Goal: Transaction & Acquisition: Download file/media

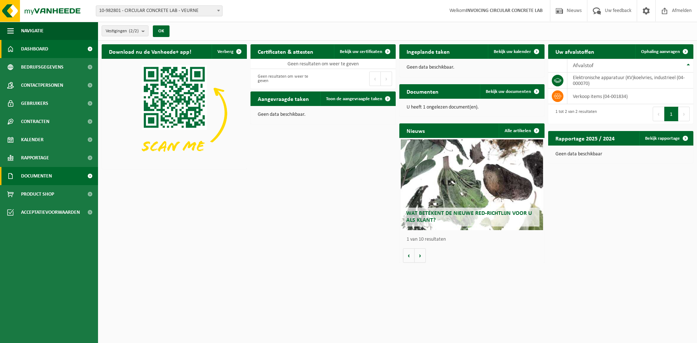
click at [57, 176] on link "Documenten" at bounding box center [49, 176] width 98 height 18
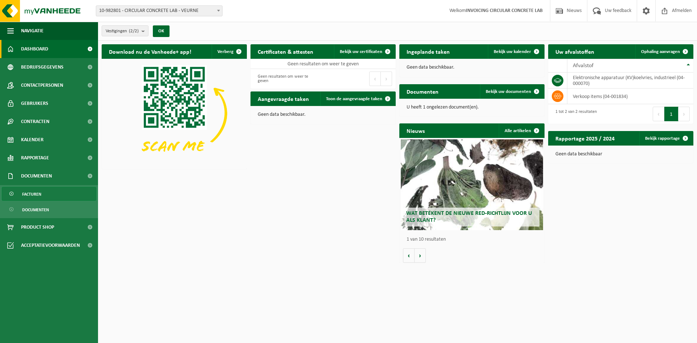
click at [35, 195] on span "Facturen" at bounding box center [31, 194] width 19 height 14
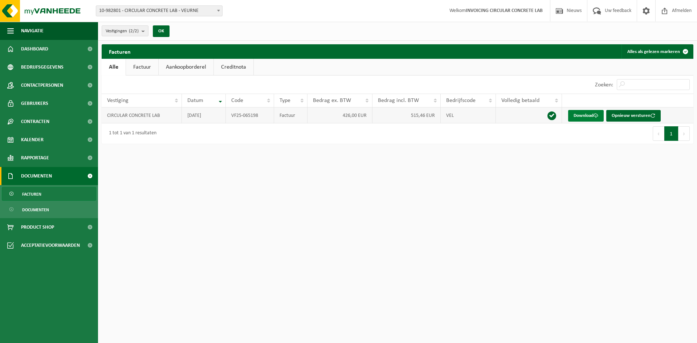
click at [581, 115] on link "Download" at bounding box center [586, 116] width 36 height 12
click at [43, 210] on span "Documenten" at bounding box center [35, 210] width 27 height 14
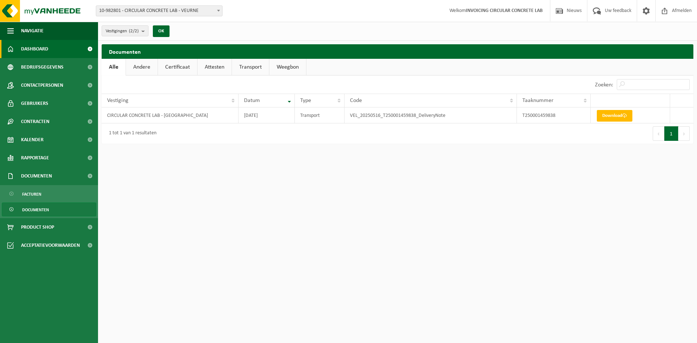
click at [34, 52] on span "Dashboard" at bounding box center [34, 49] width 27 height 18
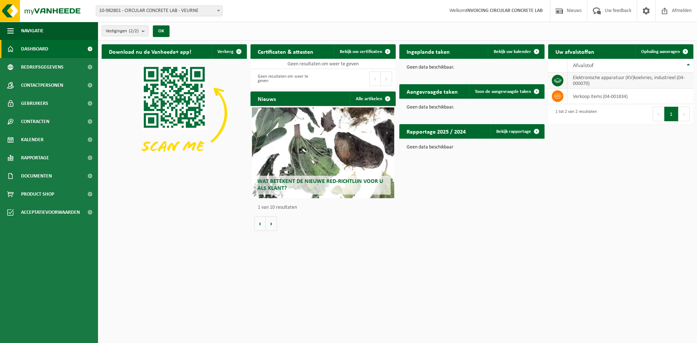
click at [581, 76] on td "elektronische apparatuur (KV)koelvries, industrieel (04-000070)" at bounding box center [630, 81] width 126 height 16
click at [552, 76] on td at bounding box center [557, 81] width 19 height 16
click at [558, 81] on icon at bounding box center [557, 80] width 7 height 7
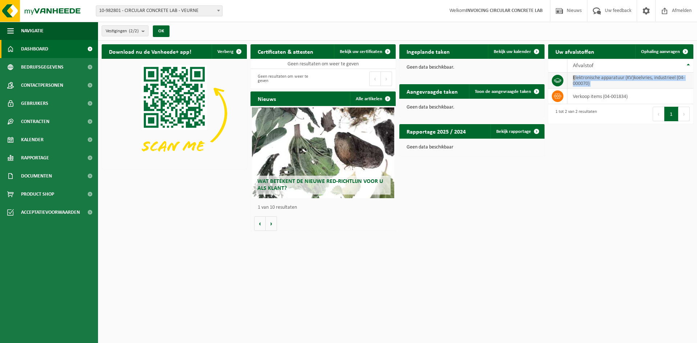
click at [571, 80] on td "elektronische apparatuur (KV)koelvries, industrieel (04-000070)" at bounding box center [630, 81] width 126 height 16
click at [596, 94] on td "verkoop items (04-001834)" at bounding box center [630, 97] width 126 height 16
click at [589, 96] on td "verkoop items (04-001834)" at bounding box center [630, 97] width 126 height 16
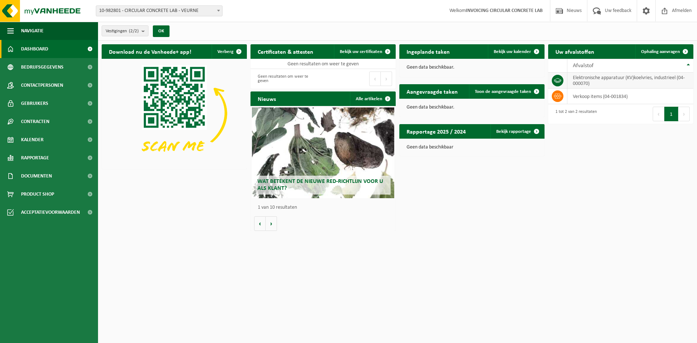
click at [596, 80] on td "elektronische apparatuur (KV)koelvries, industrieel (04-000070)" at bounding box center [630, 81] width 126 height 16
click at [587, 84] on td "elektronische apparatuur (KV)koelvries, industrieel (04-000070)" at bounding box center [630, 81] width 126 height 16
click at [558, 83] on icon at bounding box center [557, 80] width 7 height 7
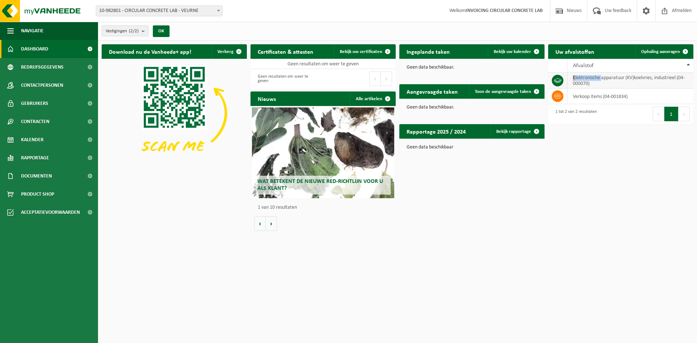
click at [558, 83] on icon at bounding box center [557, 80] width 7 height 7
click at [92, 47] on span at bounding box center [90, 49] width 16 height 18
click at [132, 34] on span "Vestigingen (2/2)" at bounding box center [122, 31] width 33 height 11
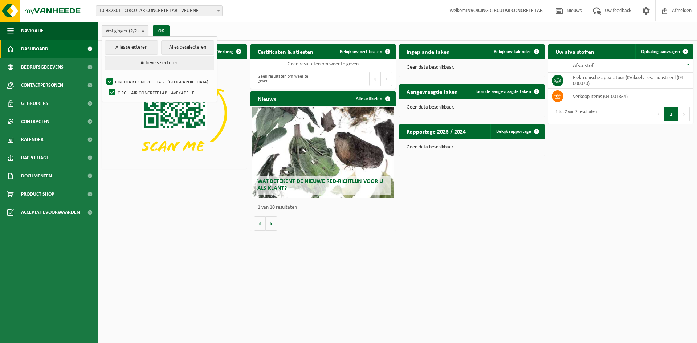
click at [134, 33] on count "(2/2)" at bounding box center [134, 31] width 10 height 5
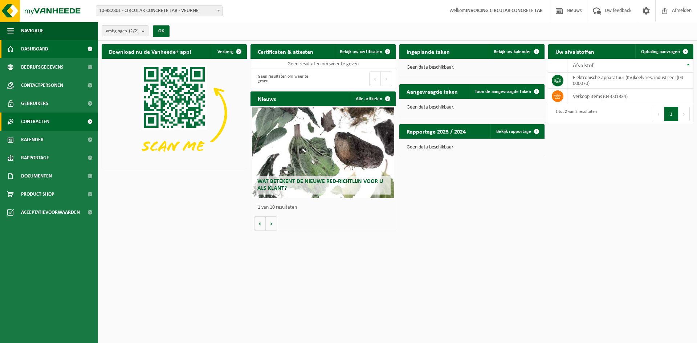
click at [67, 124] on link "Contracten" at bounding box center [49, 121] width 98 height 18
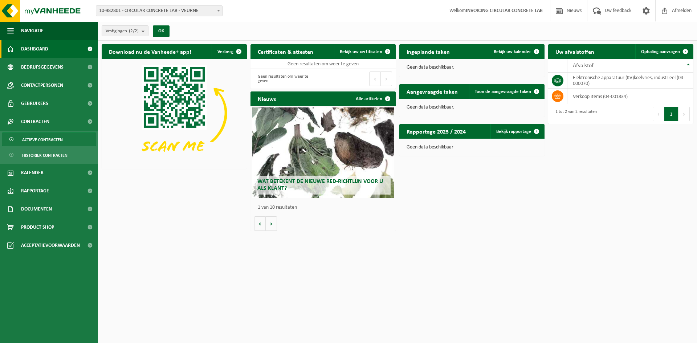
click at [67, 138] on link "Actieve contracten" at bounding box center [49, 139] width 94 height 14
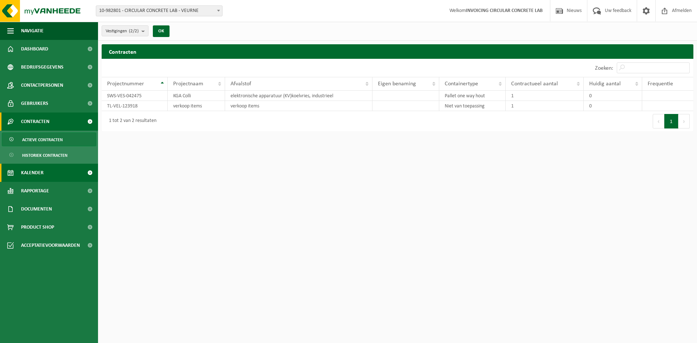
click at [87, 172] on span at bounding box center [90, 173] width 16 height 18
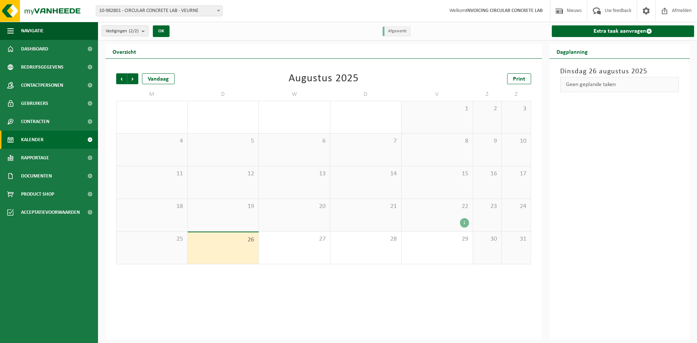
click at [462, 221] on div "1" at bounding box center [464, 222] width 9 height 9
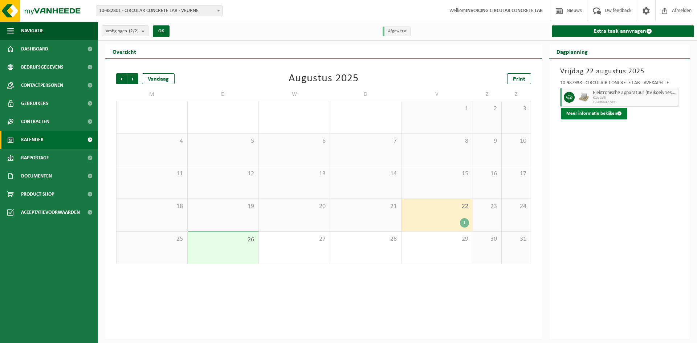
click at [594, 111] on button "Meer informatie bekijken" at bounding box center [594, 114] width 66 height 12
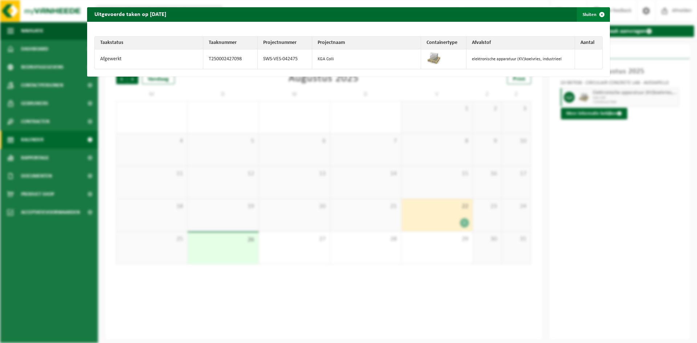
click at [597, 12] on span "button" at bounding box center [601, 14] width 15 height 15
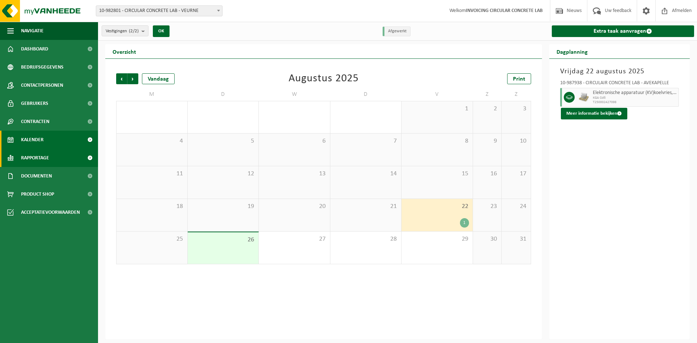
click at [74, 161] on link "Rapportage" at bounding box center [49, 158] width 98 height 18
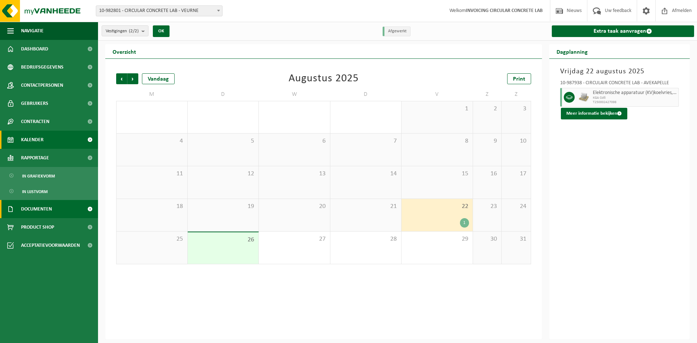
click at [75, 212] on link "Documenten" at bounding box center [49, 209] width 98 height 18
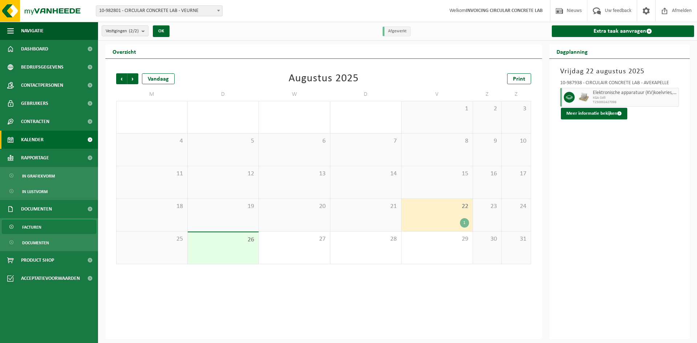
click at [72, 223] on link "Facturen" at bounding box center [49, 227] width 94 height 14
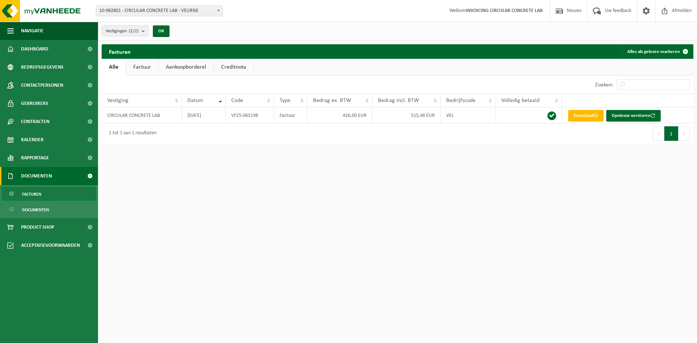
click at [192, 69] on link "Aankoopborderel" at bounding box center [186, 67] width 55 height 17
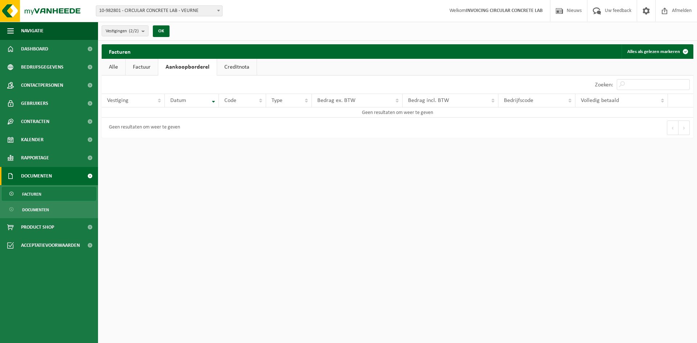
click at [231, 63] on link "Creditnota" at bounding box center [237, 67] width 40 height 17
click at [143, 69] on link "Factuur" at bounding box center [142, 67] width 32 height 17
